Goal: Information Seeking & Learning: Learn about a topic

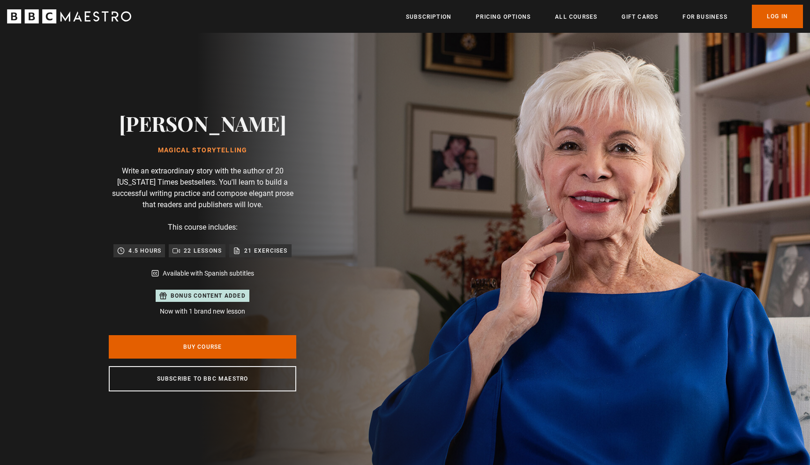
click at [95, 17] on icon "BBC Maestro" at bounding box center [69, 16] width 124 height 14
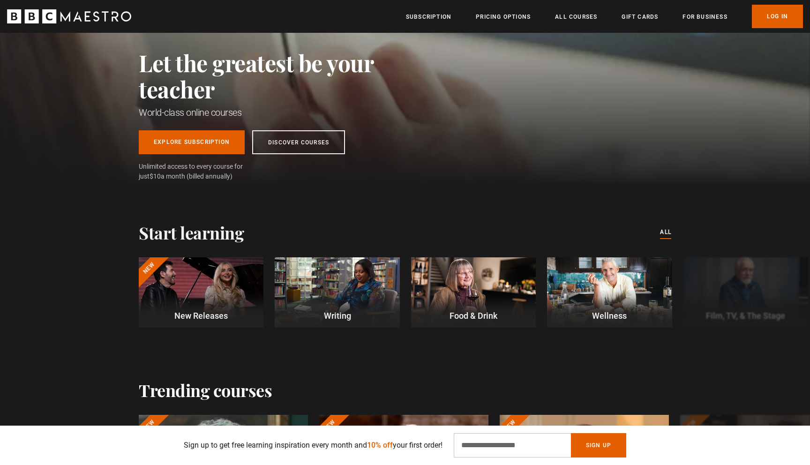
scroll to position [101, 0]
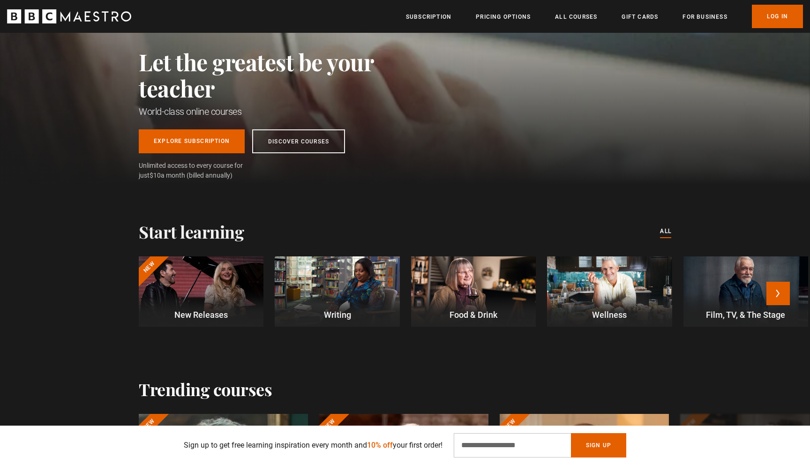
click at [357, 281] on div at bounding box center [337, 291] width 125 height 70
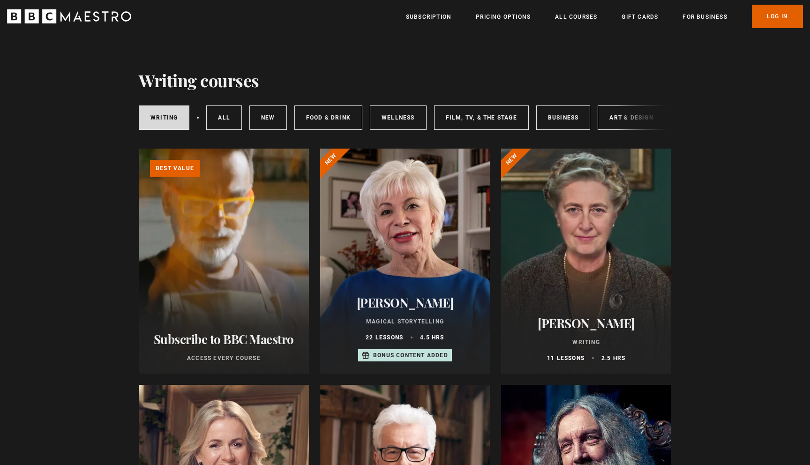
click at [614, 209] on div at bounding box center [586, 261] width 170 height 225
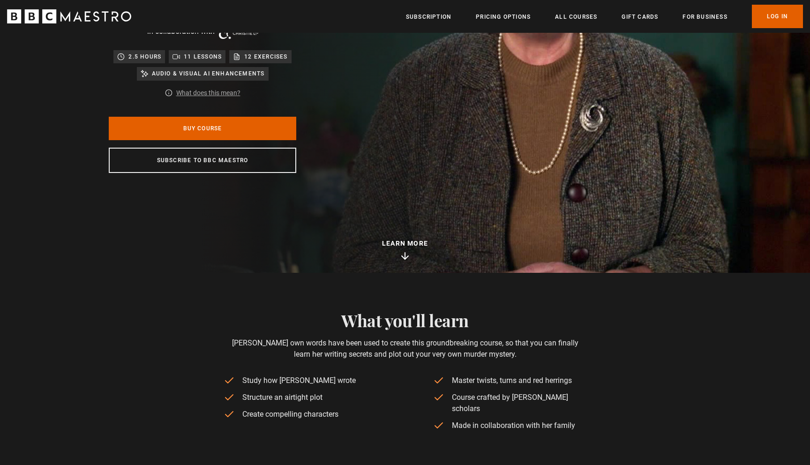
scroll to position [355, 0]
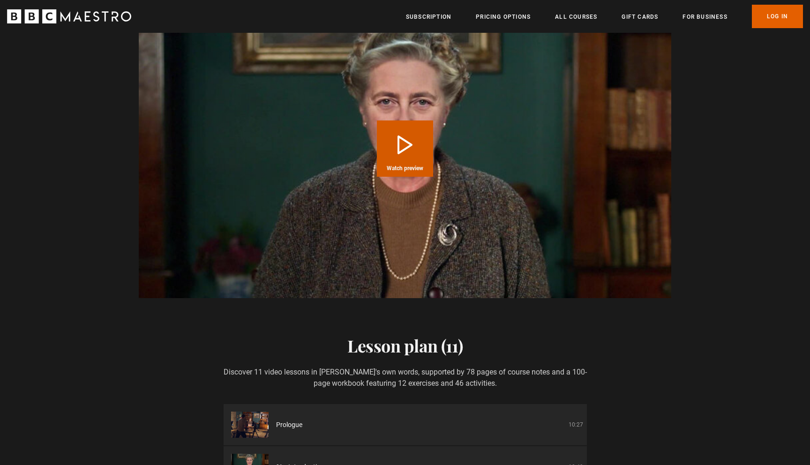
click at [402, 121] on button "Play Course overview for Writing with Agatha Christie Watch preview" at bounding box center [405, 149] width 56 height 56
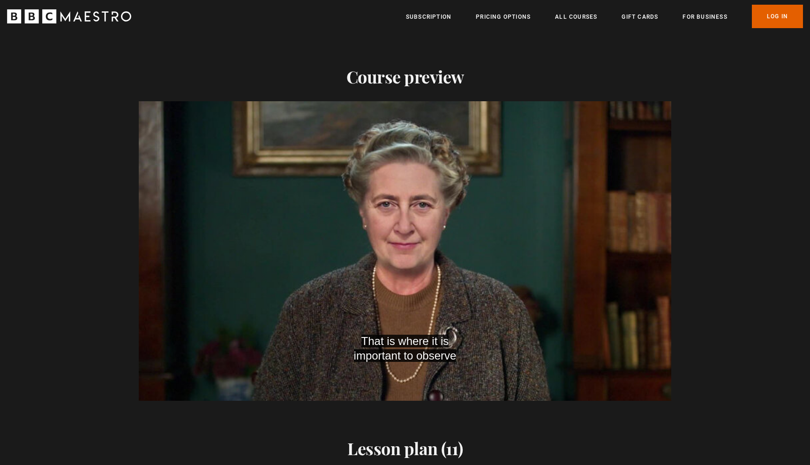
scroll to position [0, 614]
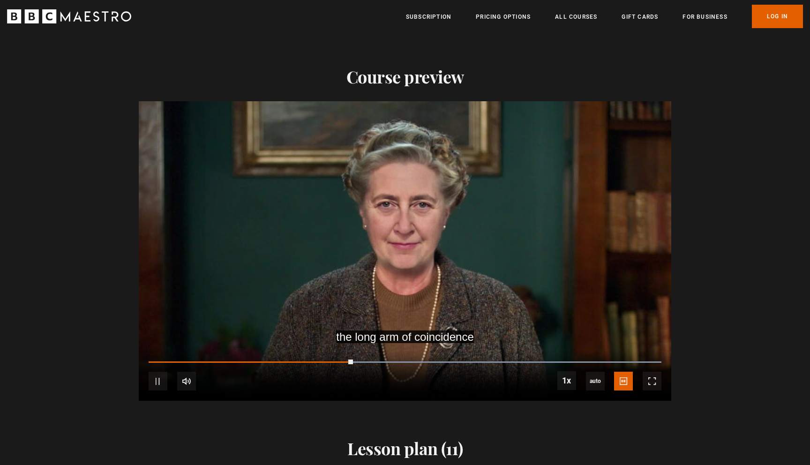
click at [407, 352] on div "10s Skip Back 10 seconds Pause 10s Skip Forward 10 seconds Loaded : 100.00% 0:4…" at bounding box center [405, 375] width 533 height 52
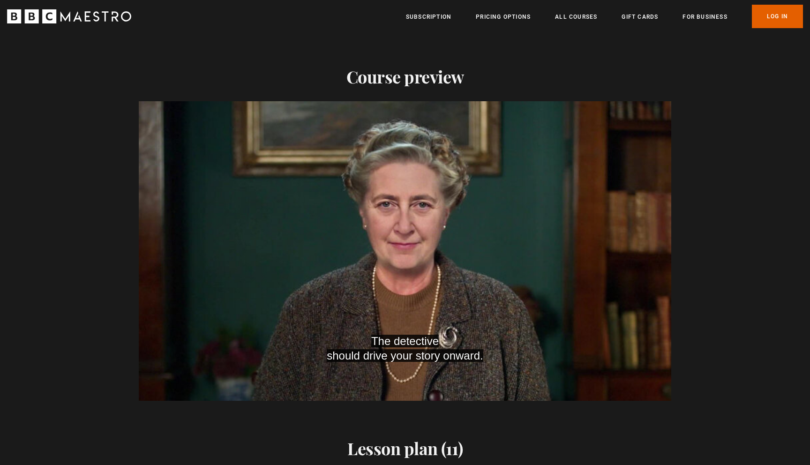
scroll to position [0, 860]
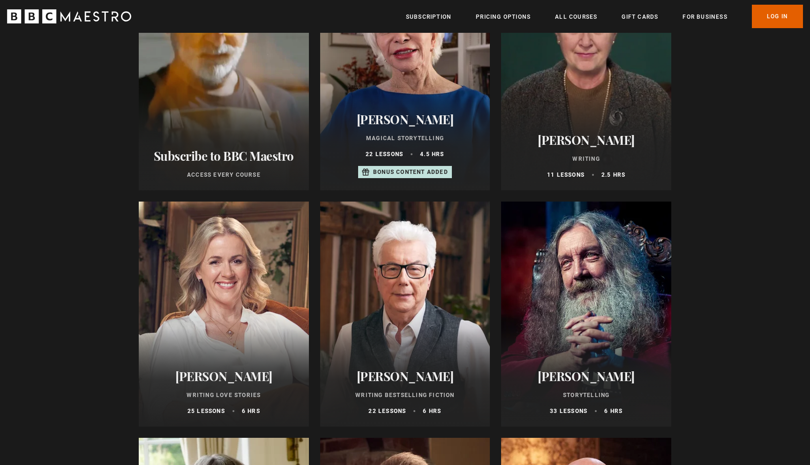
scroll to position [237, 0]
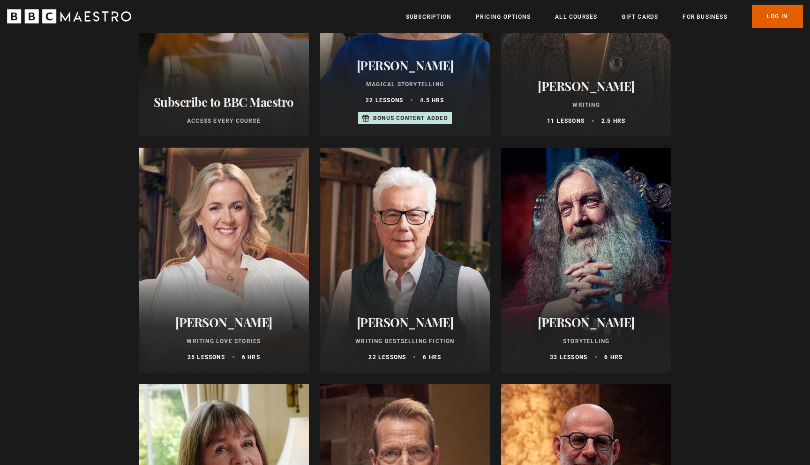
click at [565, 239] on div at bounding box center [586, 260] width 170 height 225
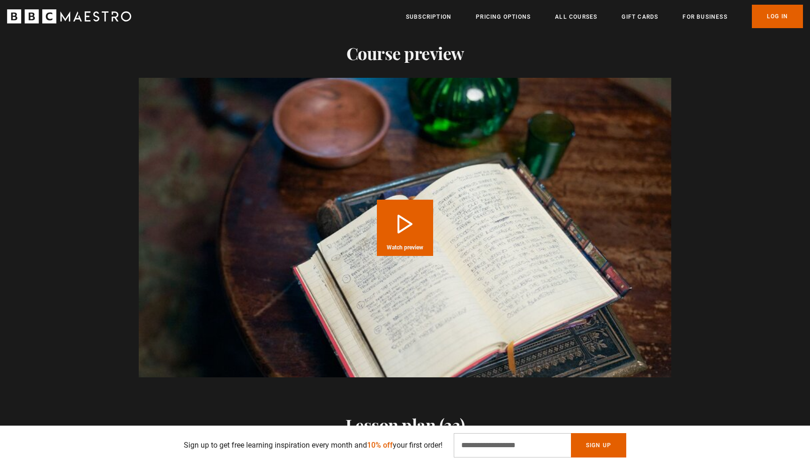
scroll to position [1040, 0]
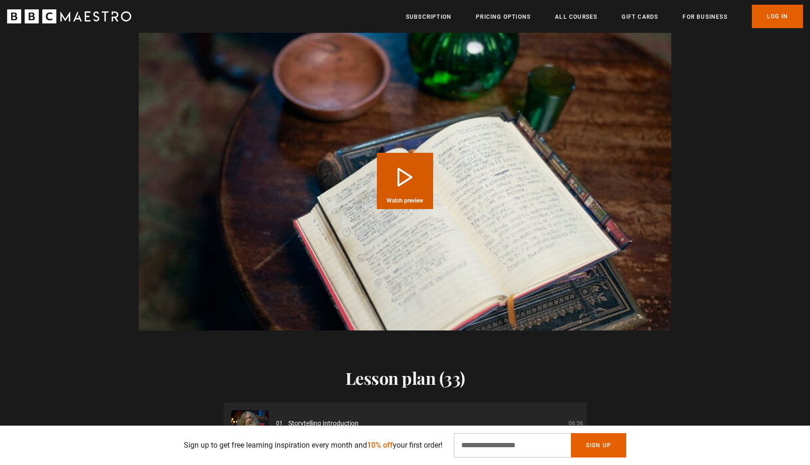
click at [412, 182] on button "Play Course overview for Storytelling with [PERSON_NAME] Watch preview" at bounding box center [405, 181] width 56 height 56
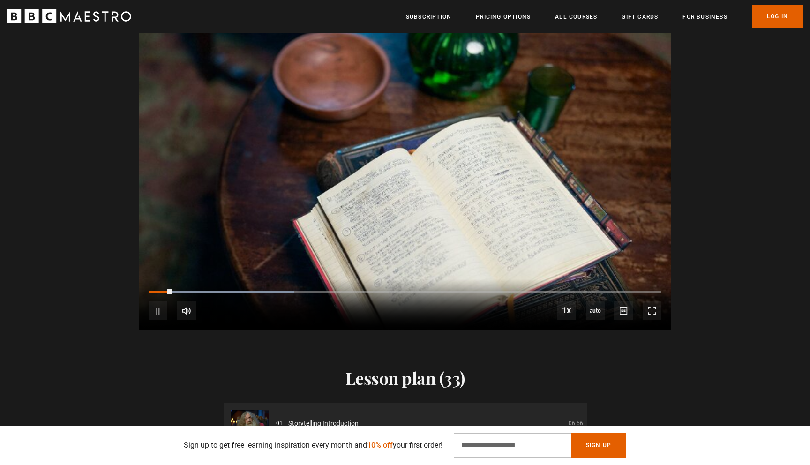
scroll to position [0, 123]
